Goal: Task Accomplishment & Management: Use online tool/utility

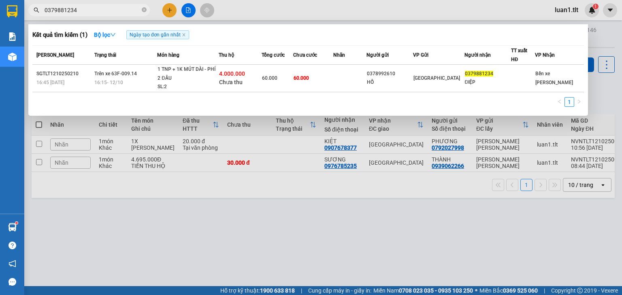
click at [143, 10] on icon "close-circle" at bounding box center [144, 9] width 5 height 5
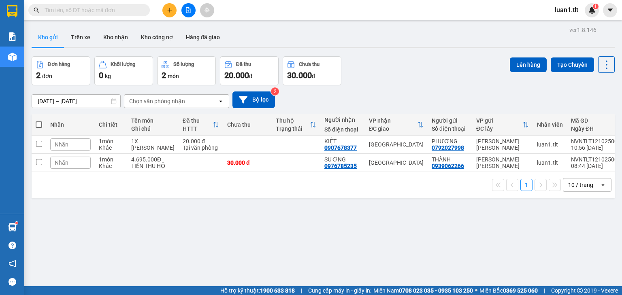
click at [126, 13] on input "text" at bounding box center [93, 10] width 96 height 9
type input "0"
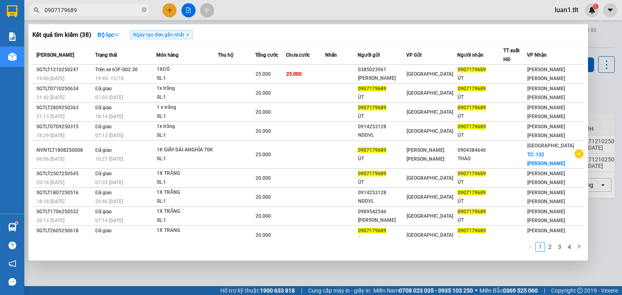
type input "0907179689"
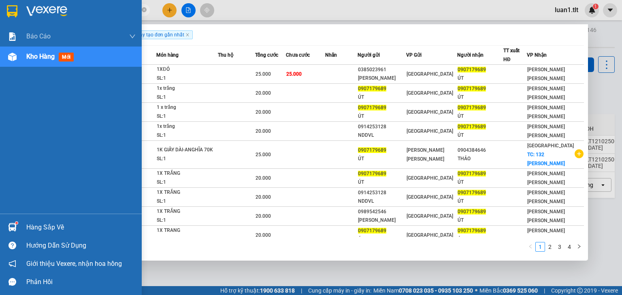
click at [17, 226] on div at bounding box center [12, 227] width 14 height 14
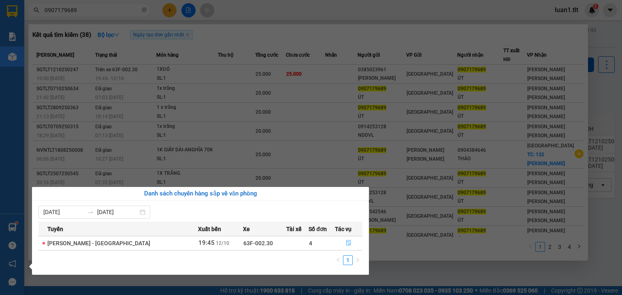
drag, startPoint x: 342, startPoint y: 242, endPoint x: 370, endPoint y: 261, distance: 33.2
click at [346, 242] on icon "file-done" at bounding box center [349, 243] width 6 height 6
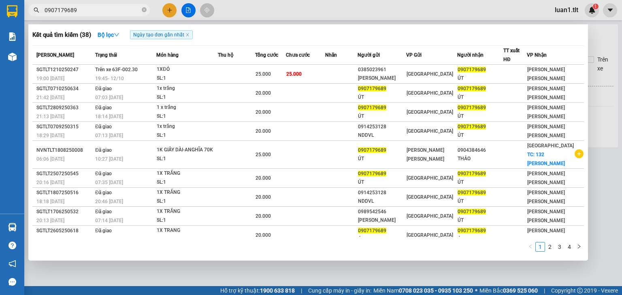
drag, startPoint x: 365, startPoint y: 270, endPoint x: 350, endPoint y: 268, distance: 14.7
click at [365, 271] on div at bounding box center [311, 147] width 622 height 295
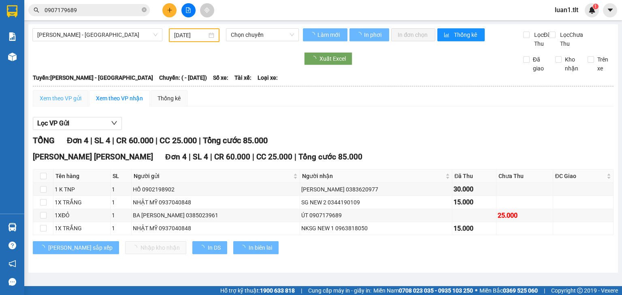
type input "[DATE]"
